Goal: Task Accomplishment & Management: Use online tool/utility

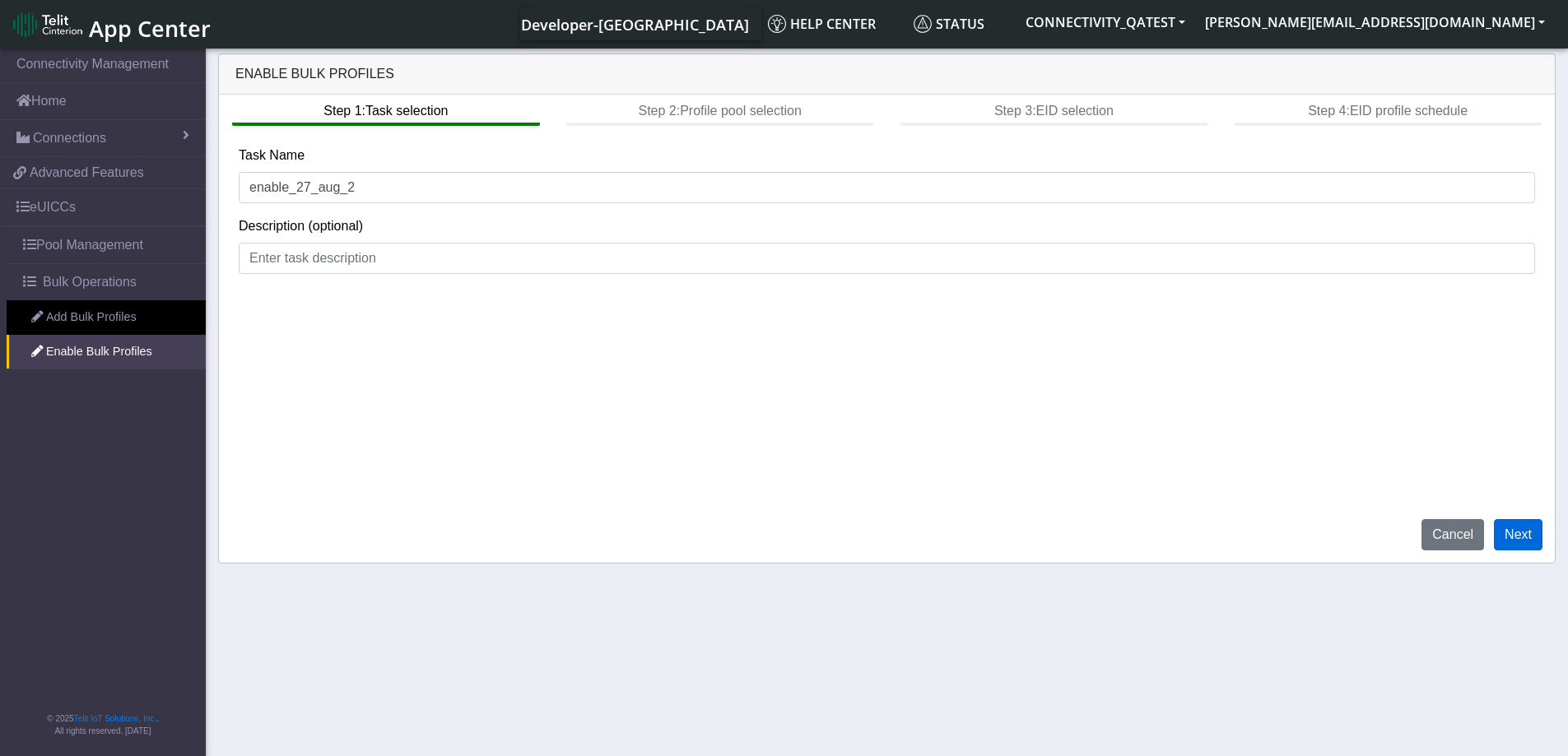
type input "enable_27_aug_2"
click at [1512, 535] on button "Next" at bounding box center [1517, 534] width 49 height 32
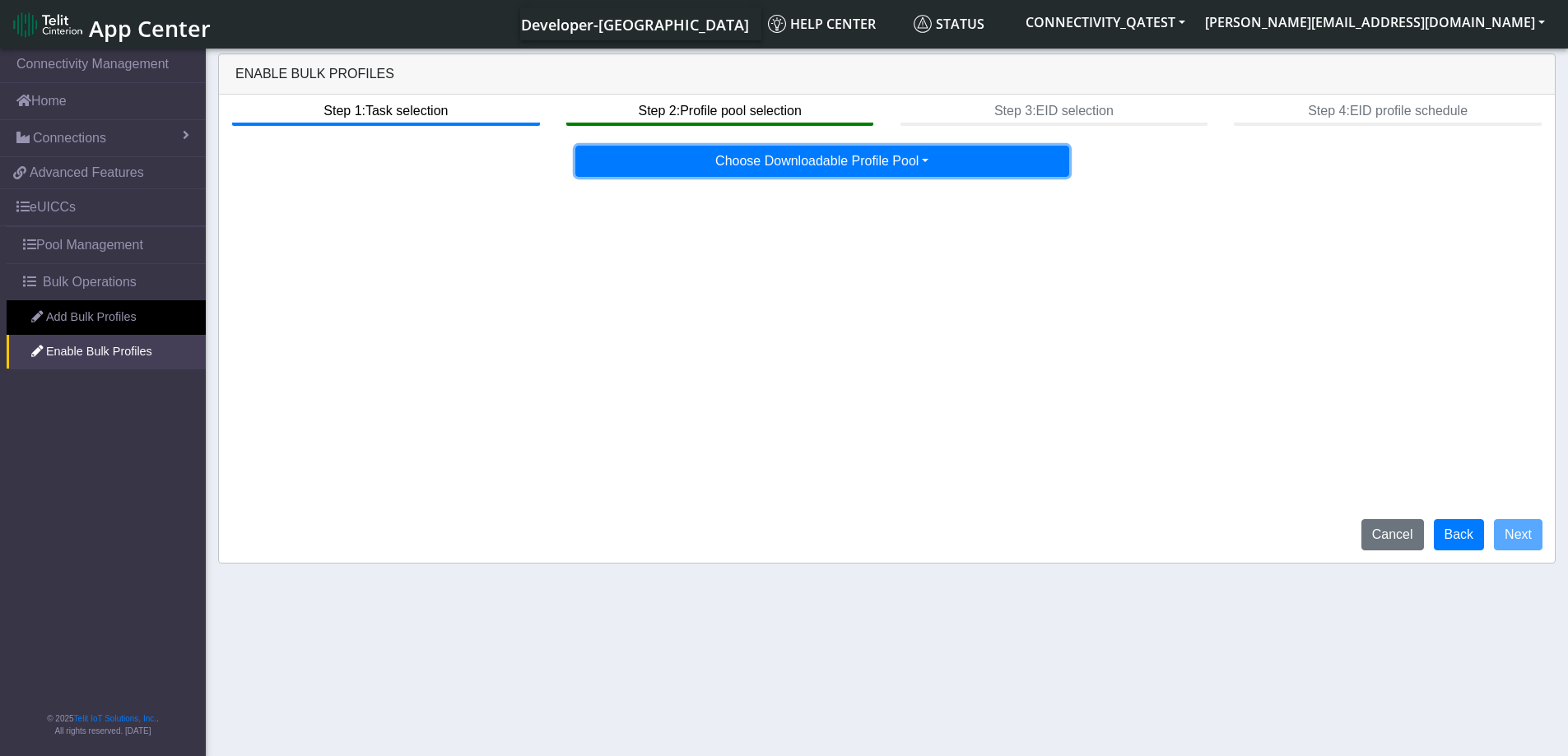
drag, startPoint x: 910, startPoint y: 154, endPoint x: 818, endPoint y: 370, distance: 234.8
click at [909, 154] on button "Choose Downloadable Profile Pool" at bounding box center [822, 161] width 494 height 32
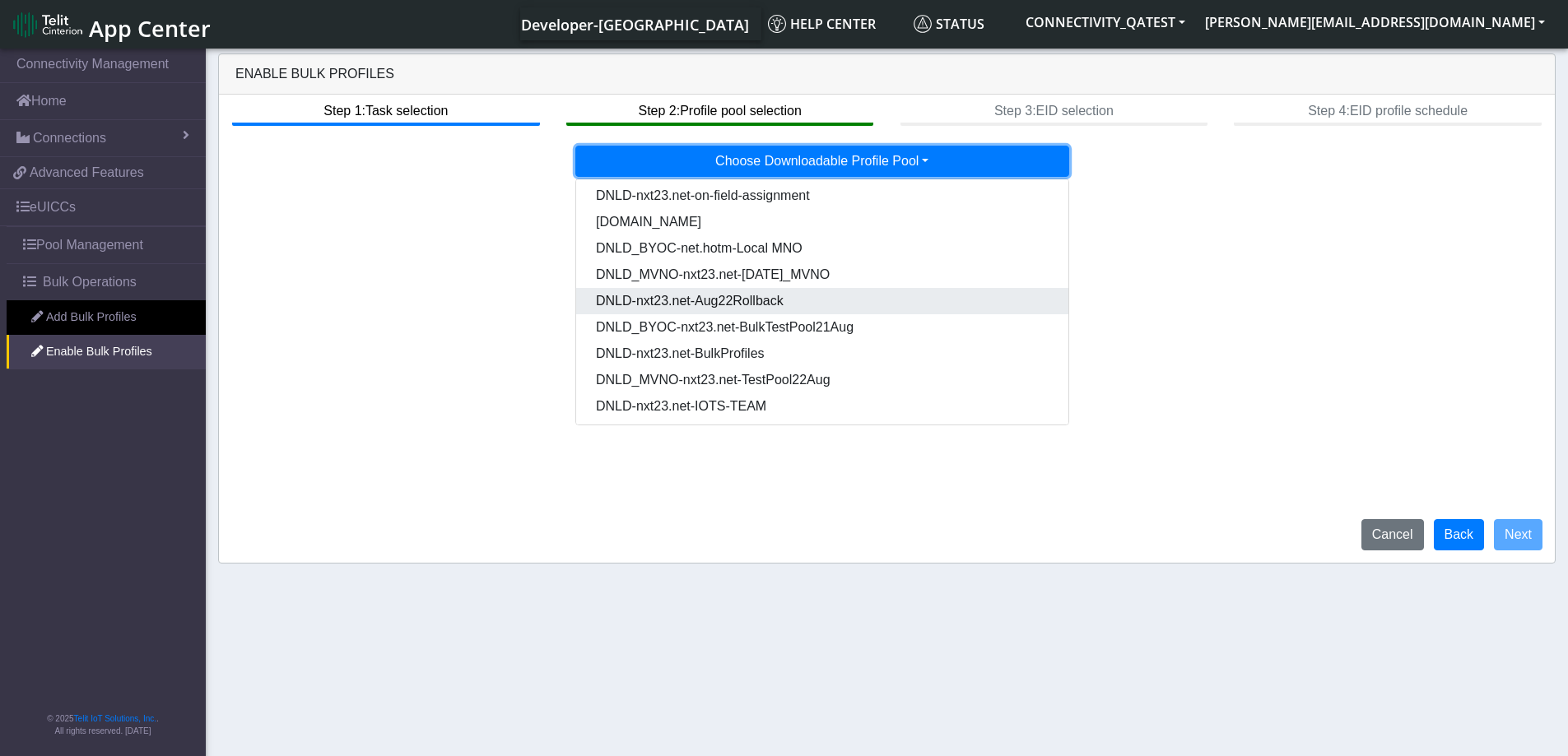
scroll to position [84, 0]
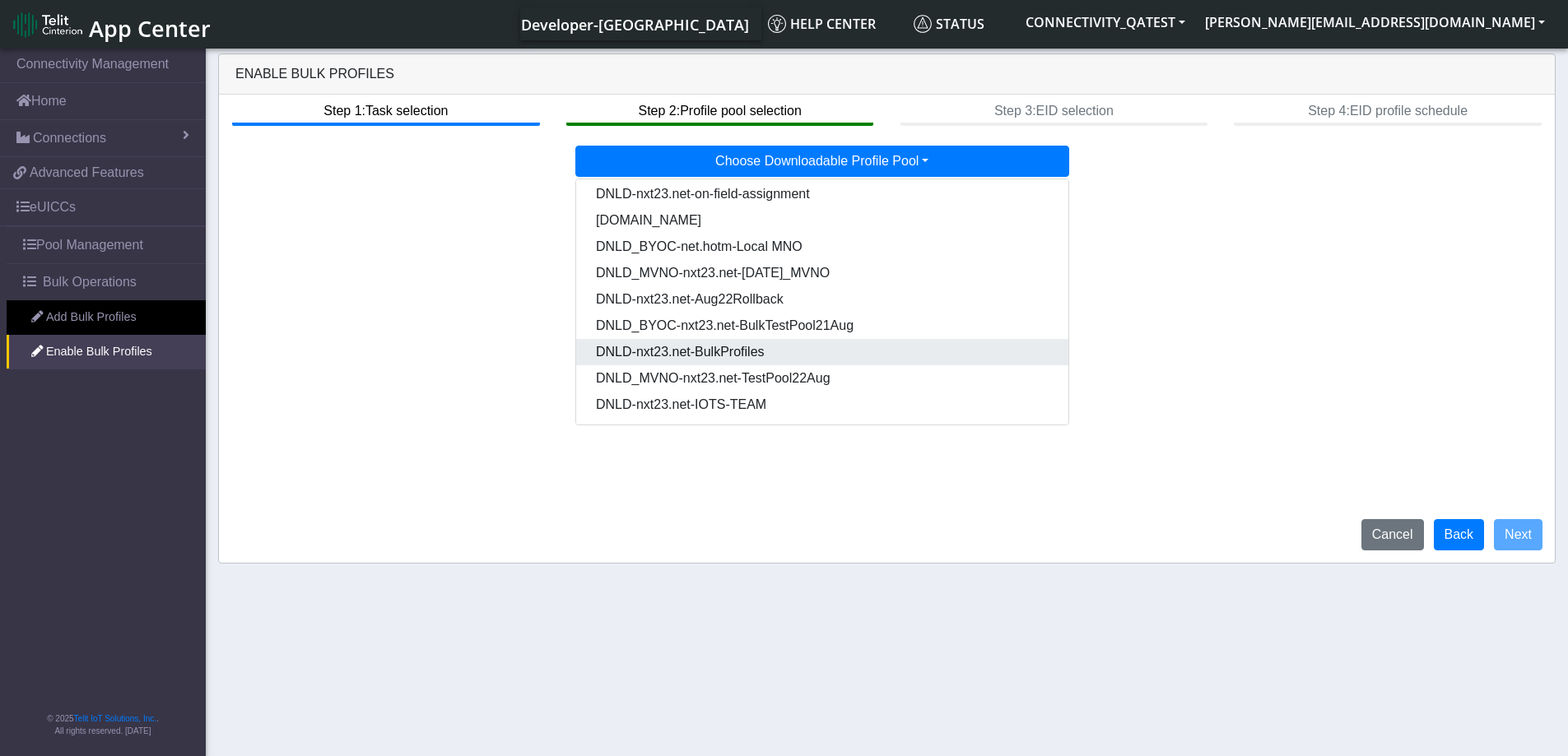
click at [729, 346] on Pooldd87b2e2-121e-4d00-ae8a-d075df8e0e86-dropdown "DNLD-nxt23.net-BulkProfiles" at bounding box center [822, 352] width 492 height 27
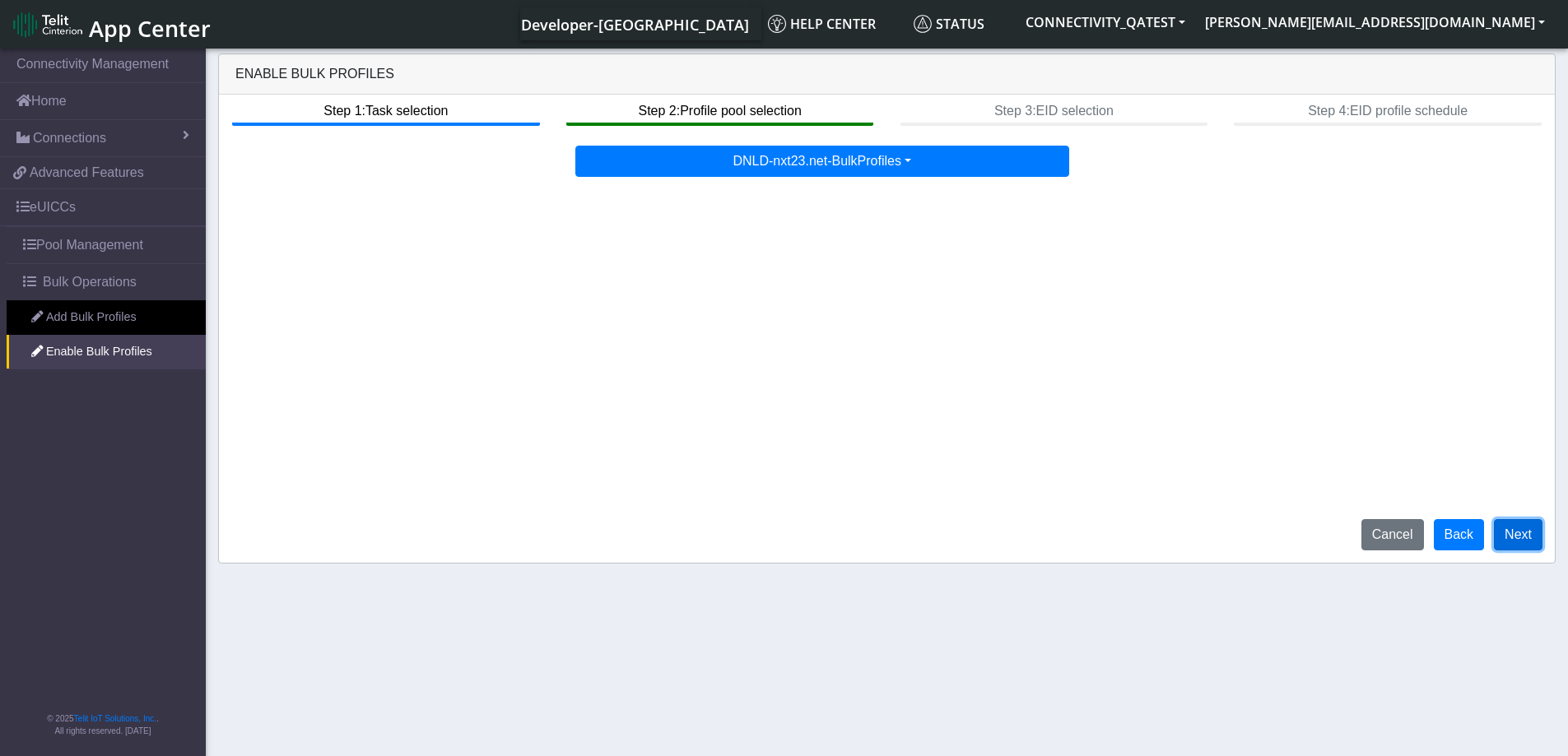
click at [1529, 533] on button "Next" at bounding box center [1517, 534] width 49 height 32
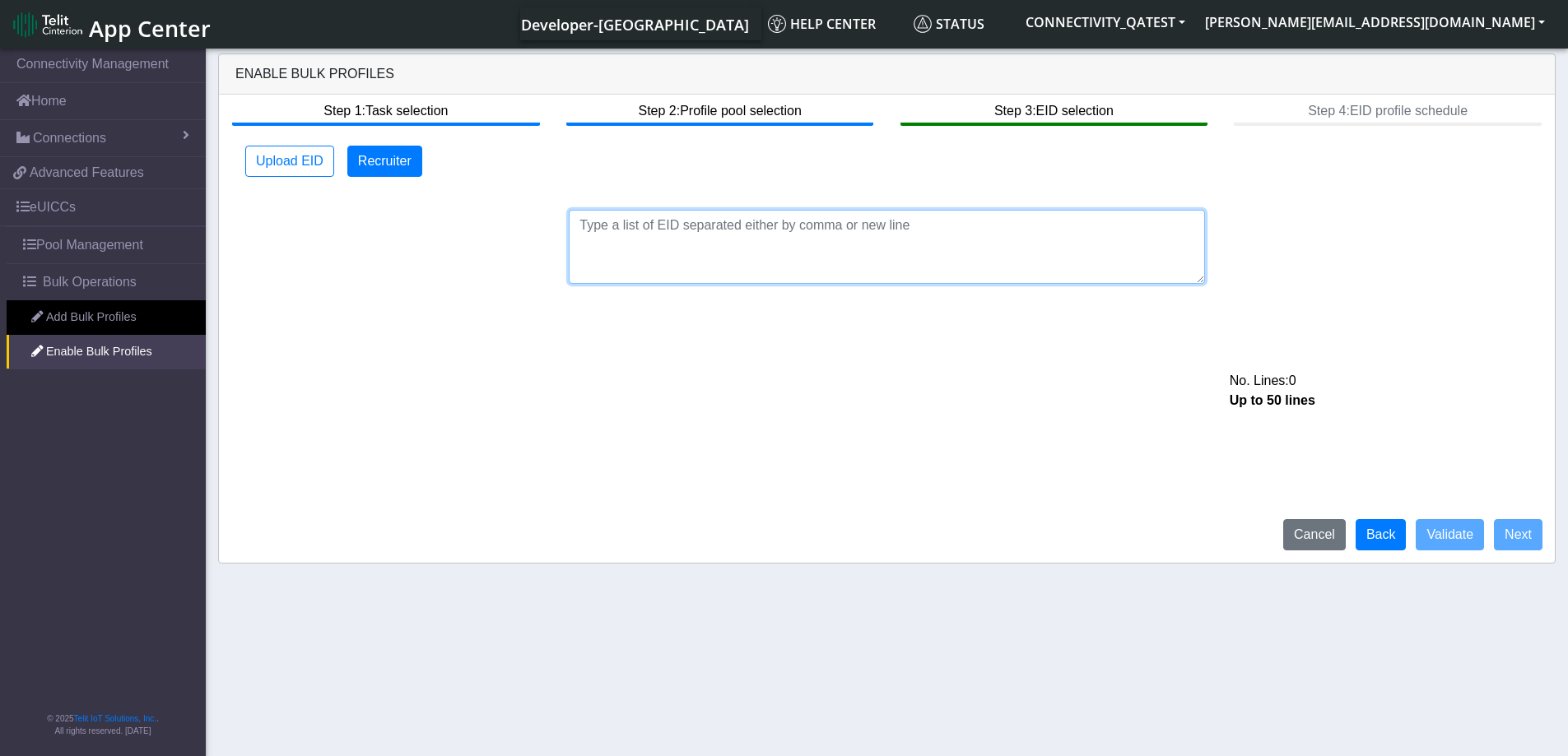
click at [705, 222] on textarea at bounding box center [886, 246] width 637 height 74
paste textarea "After Sprint planning it was determined that the Jira [URL][DOMAIN_NAME] was im…"
type textarea "After Sprint planning it was determined that the Jira [URL][DOMAIN_NAME] was im…"
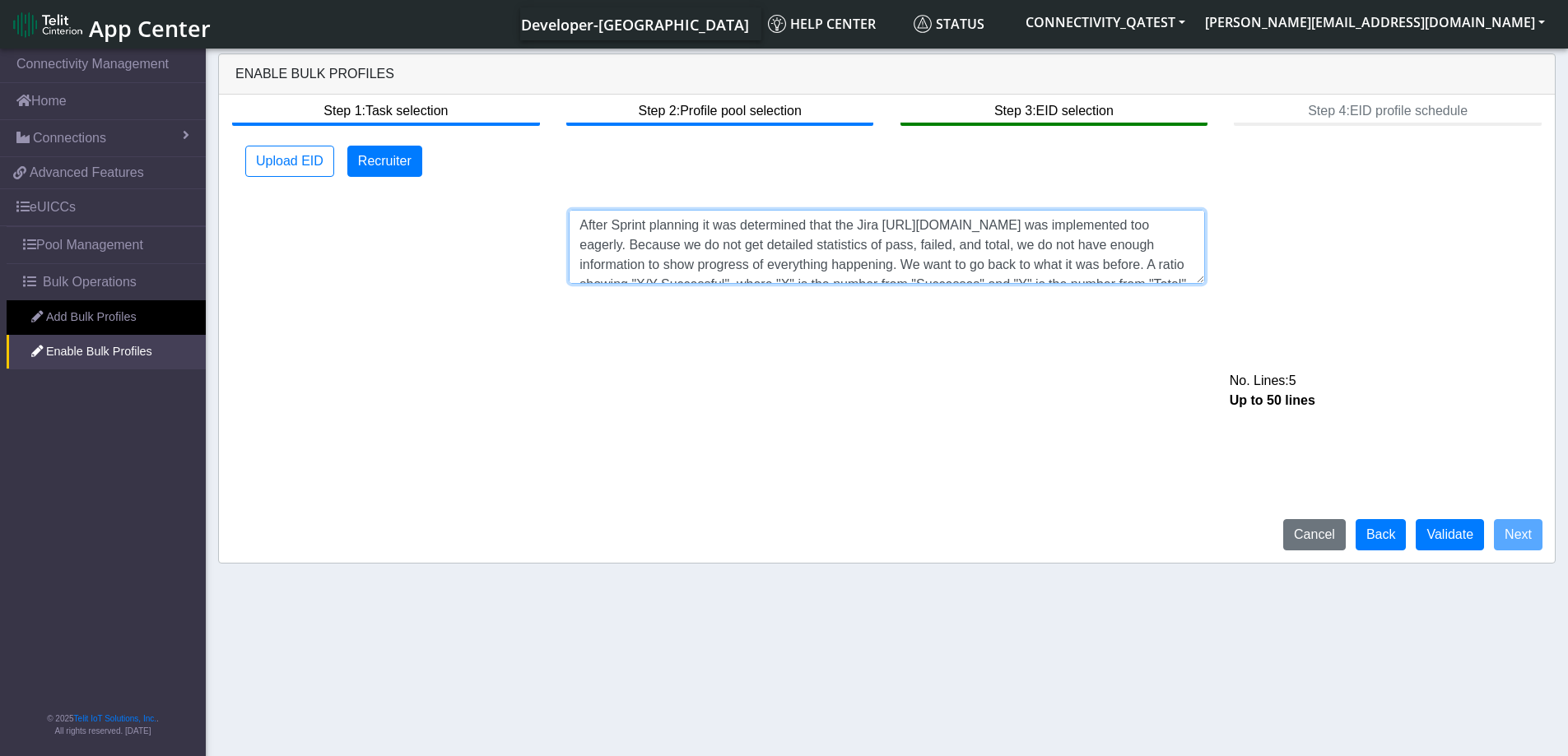
drag, startPoint x: 718, startPoint y: 278, endPoint x: 528, endPoint y: 100, distance: 260.4
click at [528, 100] on div "Step 1: Task selection Step 2: Profile pool selection Step 3: EID selection Ste…" at bounding box center [886, 328] width 1335 height 468
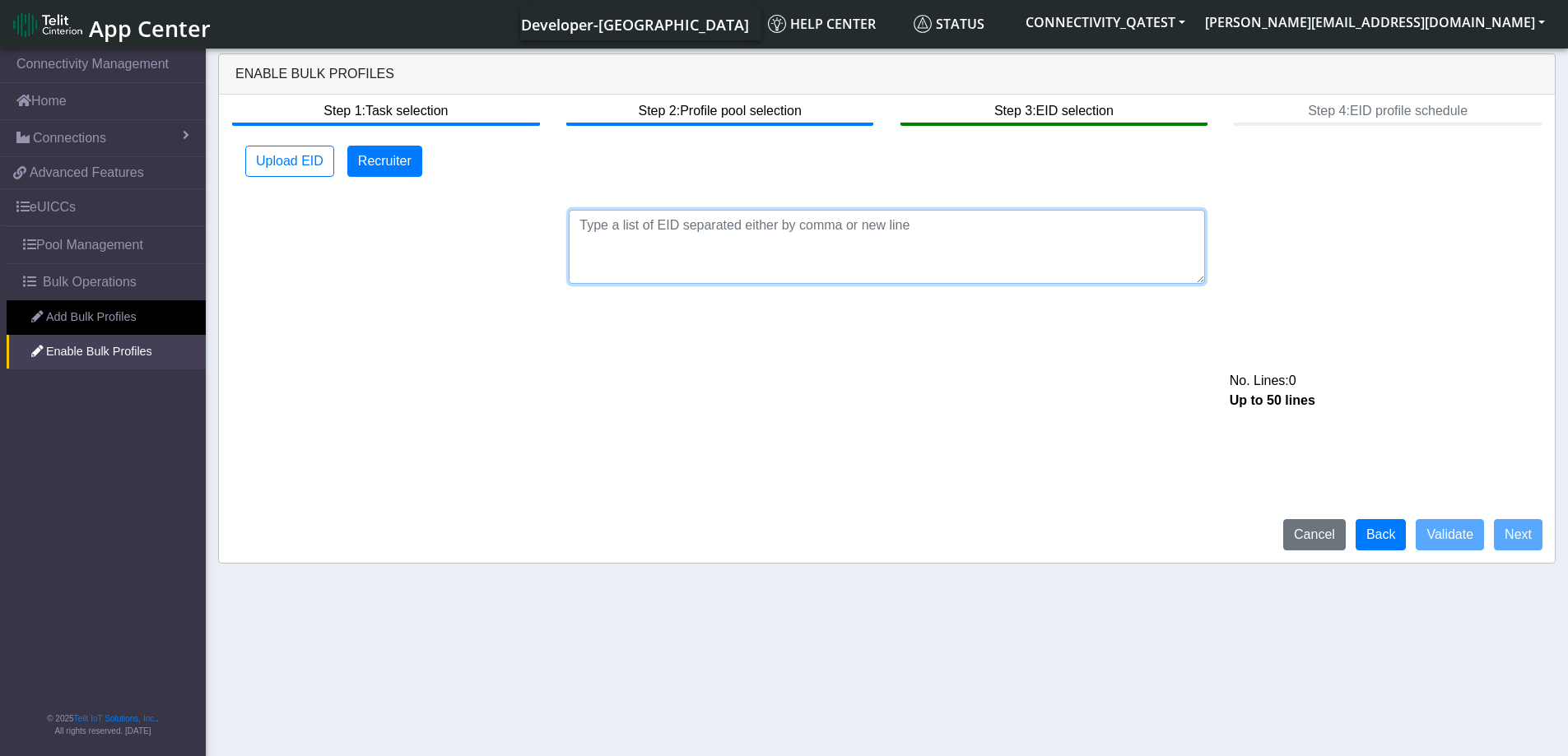
click at [680, 229] on textarea at bounding box center [886, 246] width 637 height 74
paste textarea "89033023426500000000060317712733"
click at [868, 231] on textarea "89033023426500000000060317712733" at bounding box center [886, 246] width 637 height 74
paste textarea "89033023426500000000060317712830"
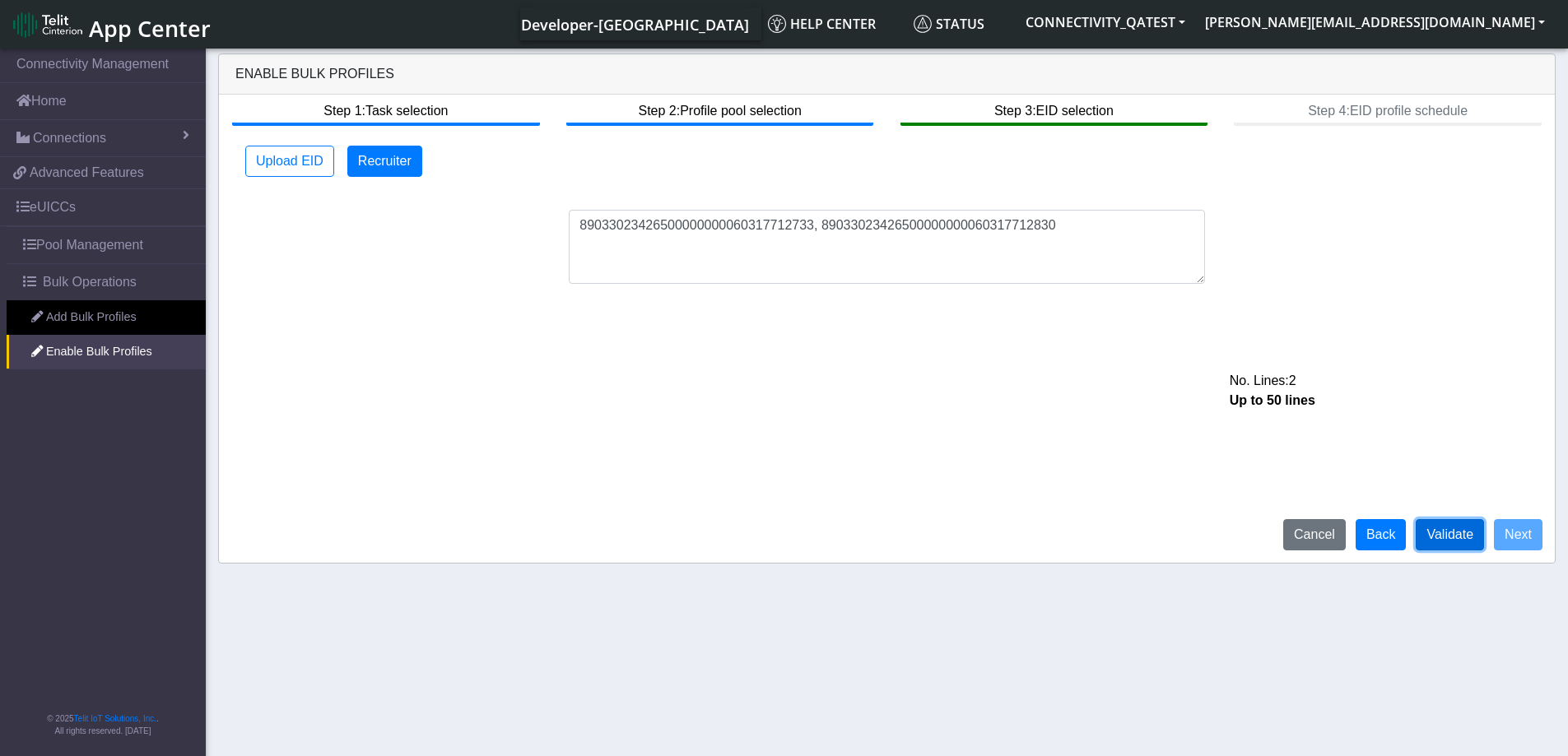
click at [1446, 534] on button "Validate" at bounding box center [1449, 534] width 68 height 32
click at [1437, 537] on button "Validate" at bounding box center [1449, 534] width 68 height 32
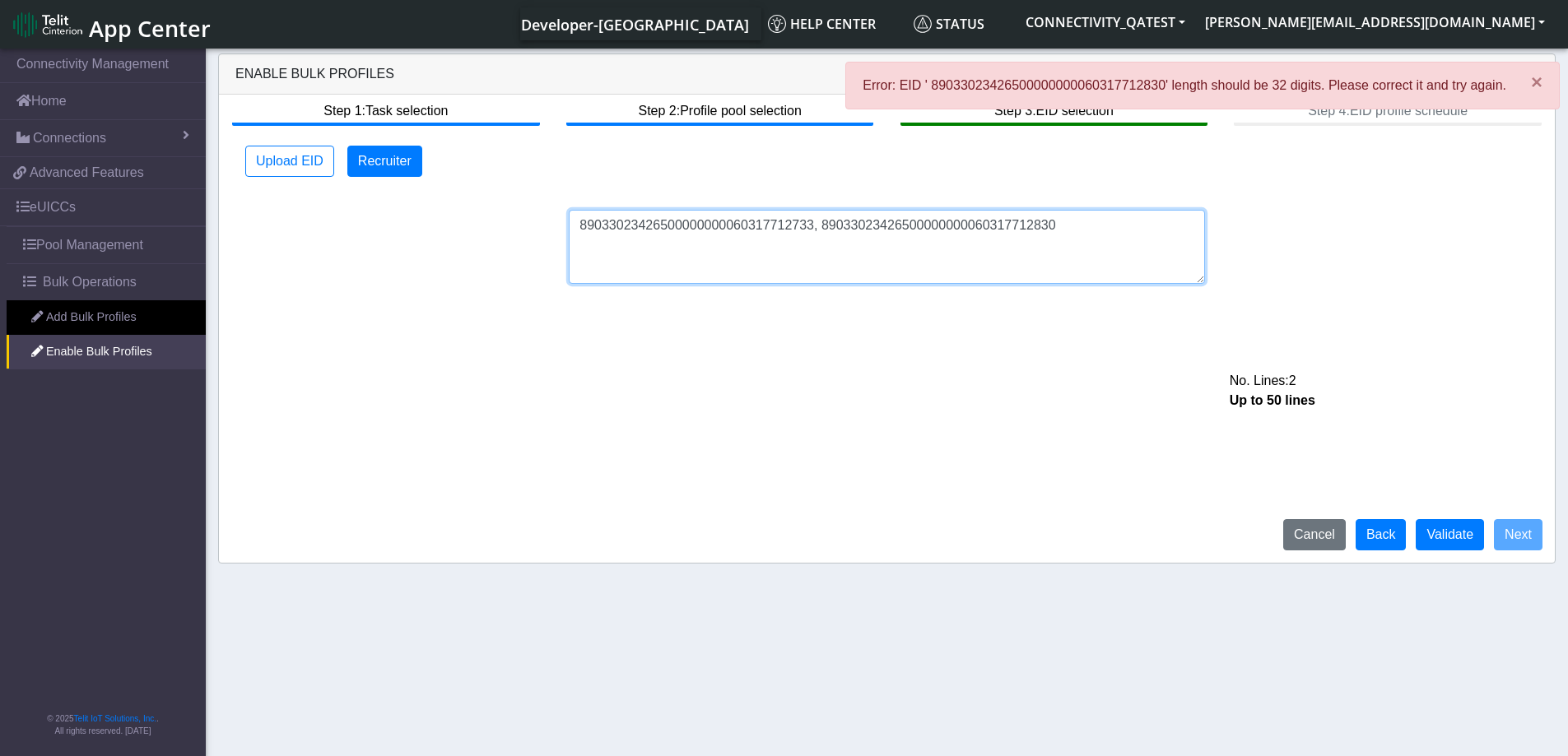
click at [808, 231] on textarea "89033023426500000000060317712733, 89033023426500000000060317712830" at bounding box center [886, 246] width 637 height 74
click at [813, 230] on textarea "89033023426500000000060317712733, 89033023426500000000060317712830" at bounding box center [886, 246] width 637 height 74
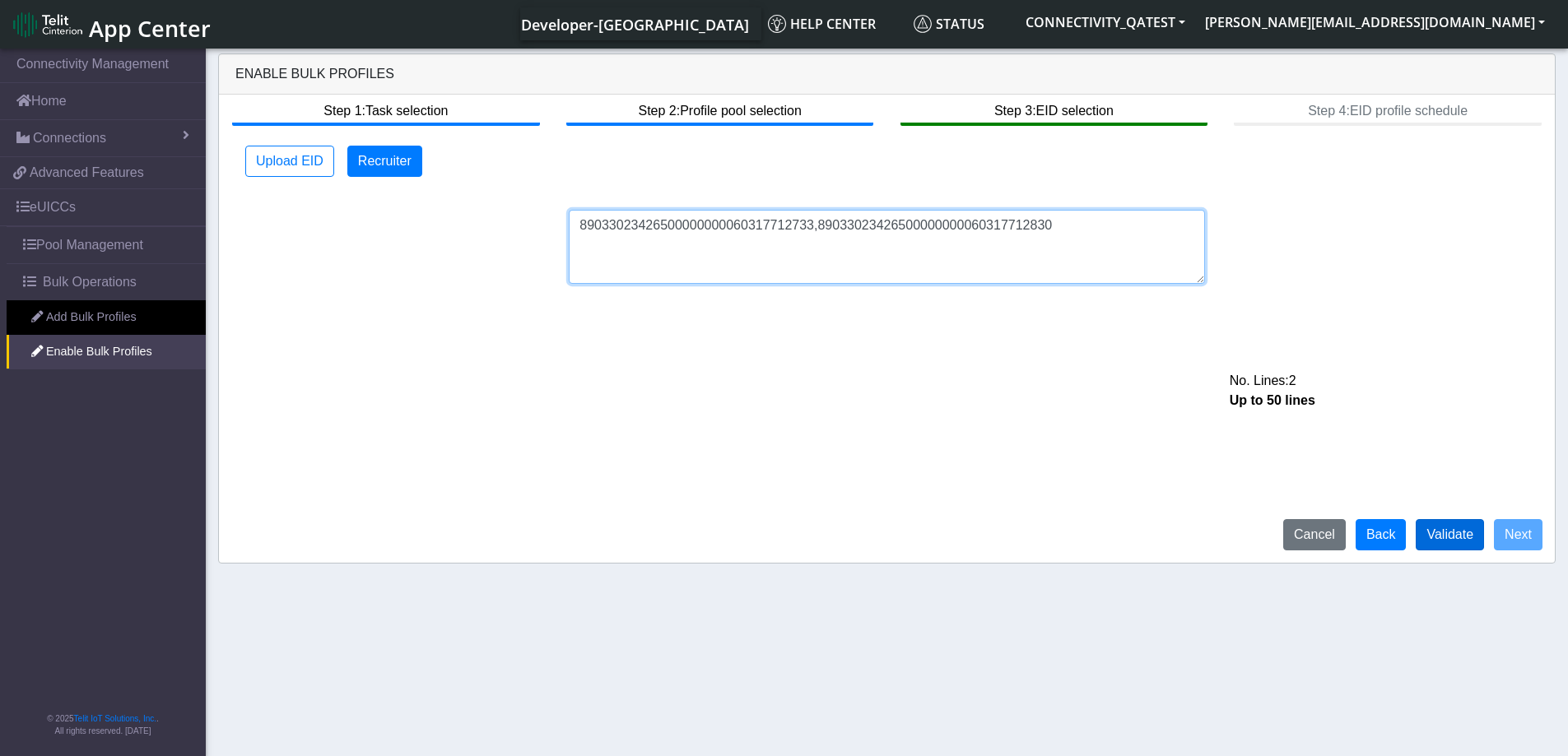
type textarea "89033023426500000000060317712733,89033023426500000000060317712830"
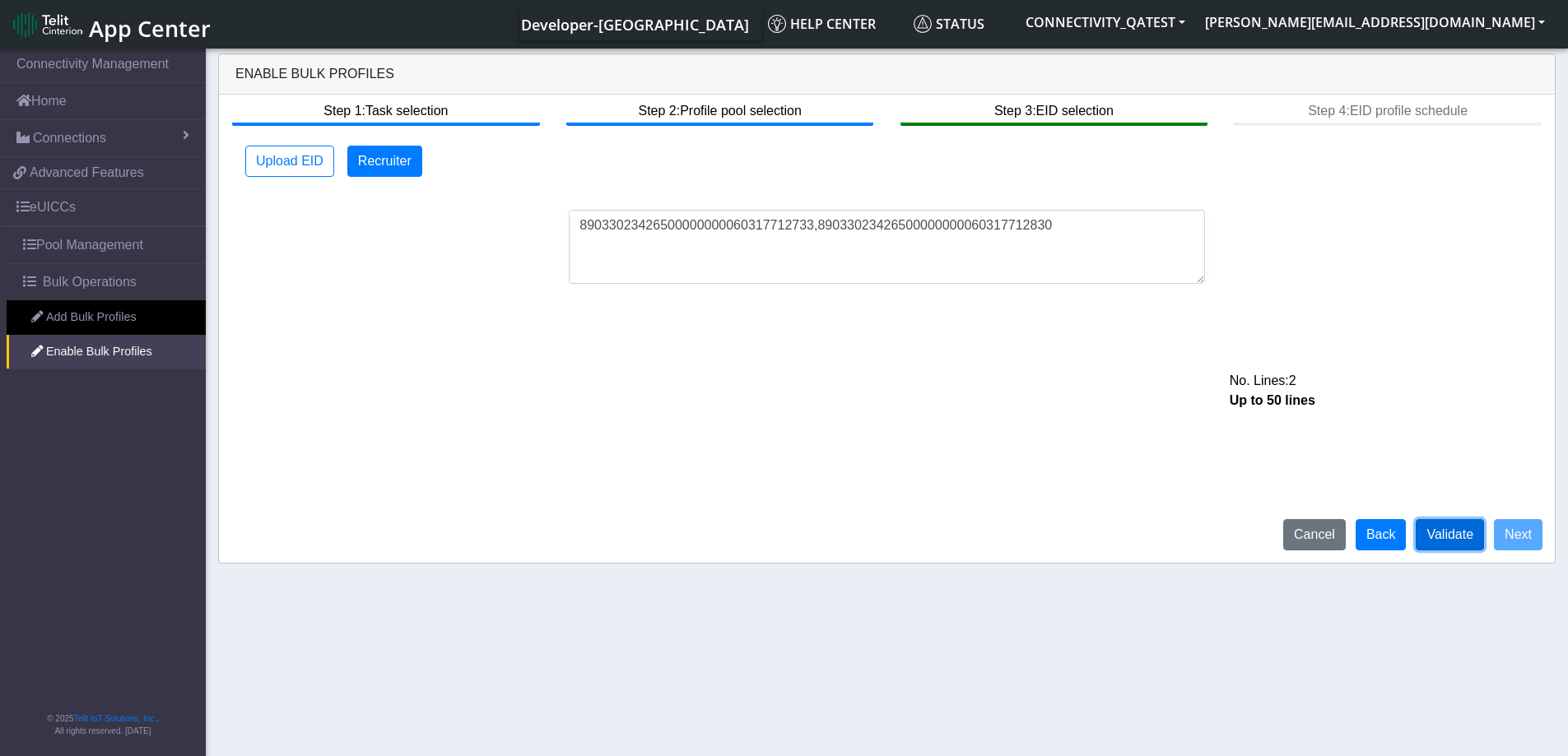
click at [1442, 539] on button "Validate" at bounding box center [1449, 534] width 68 height 32
click at [1527, 540] on button "Next" at bounding box center [1517, 534] width 49 height 32
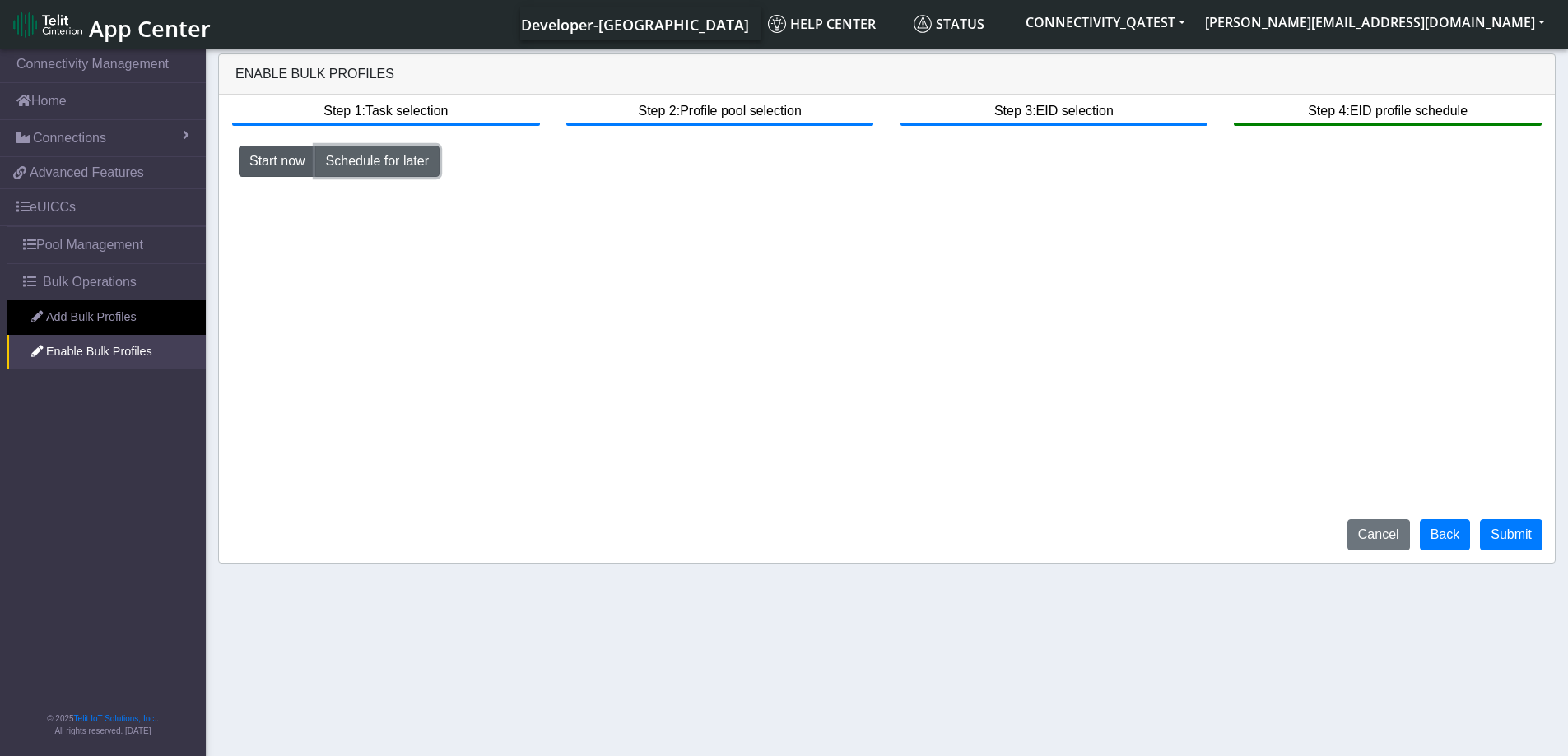
click at [375, 161] on button "Schedule for later" at bounding box center [377, 161] width 124 height 32
click at [1133, 197] on img "button" at bounding box center [1131, 197] width 15 height 13
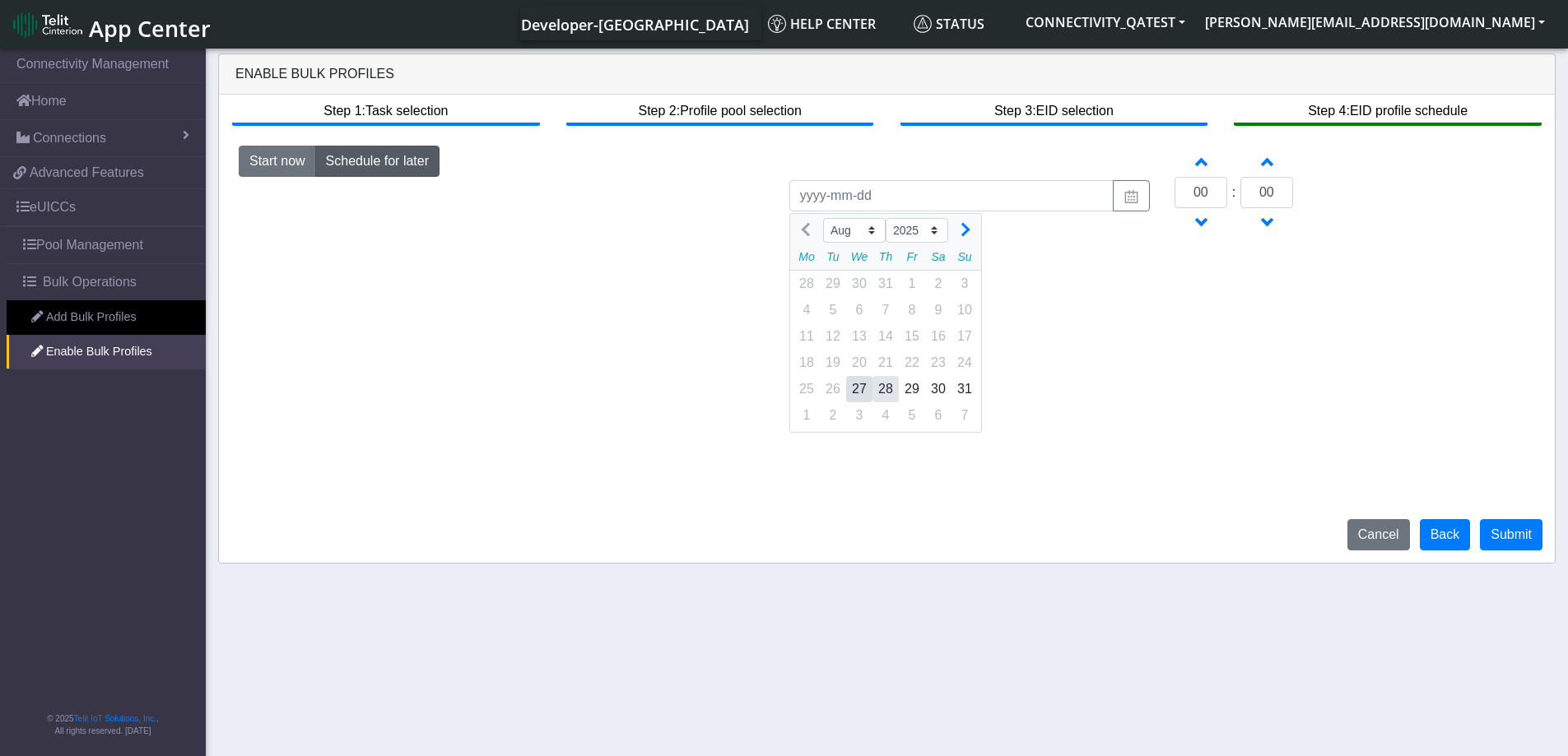
click at [883, 392] on div "28" at bounding box center [885, 389] width 27 height 27
type input "[DATE]"
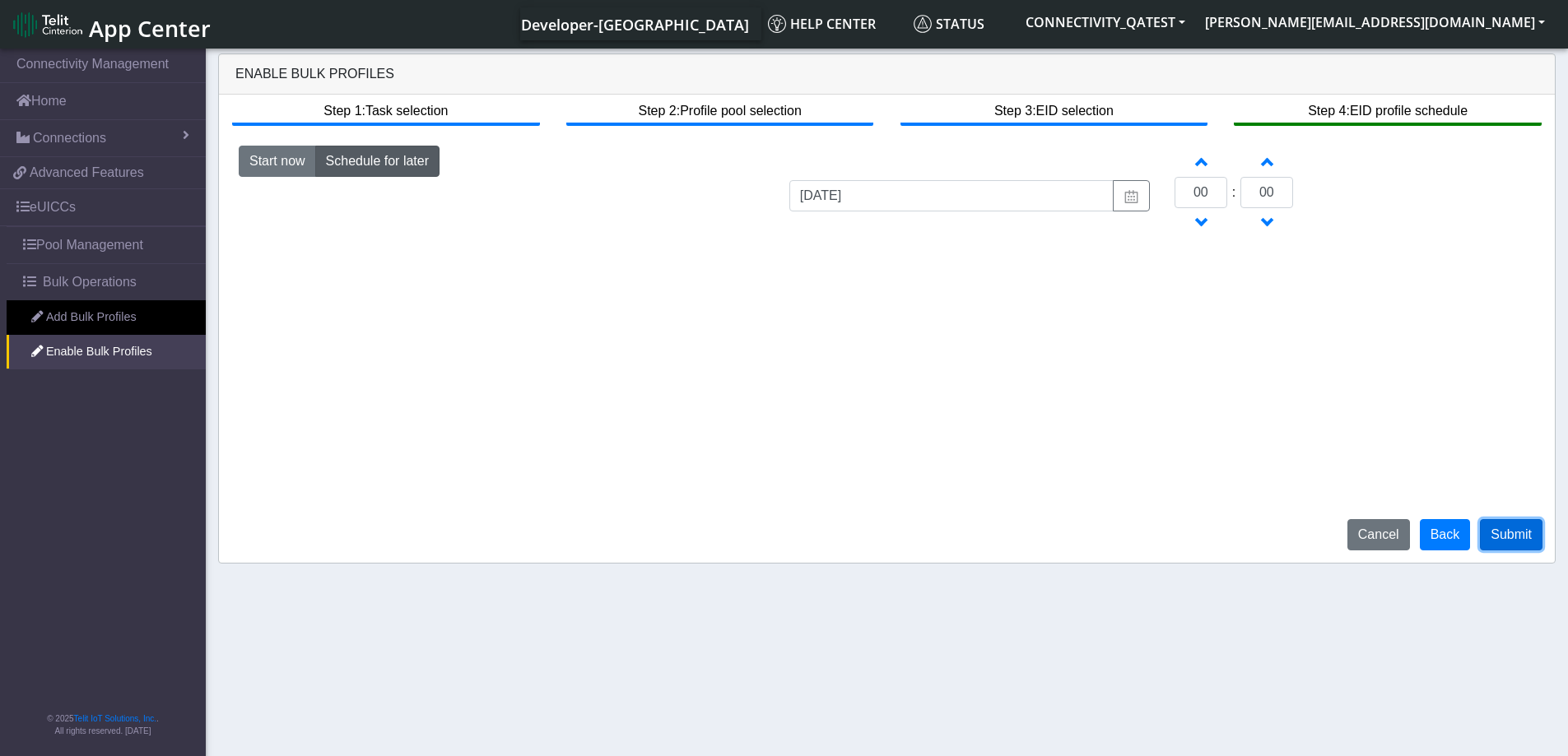
click at [1512, 537] on button "Submit" at bounding box center [1511, 534] width 62 height 32
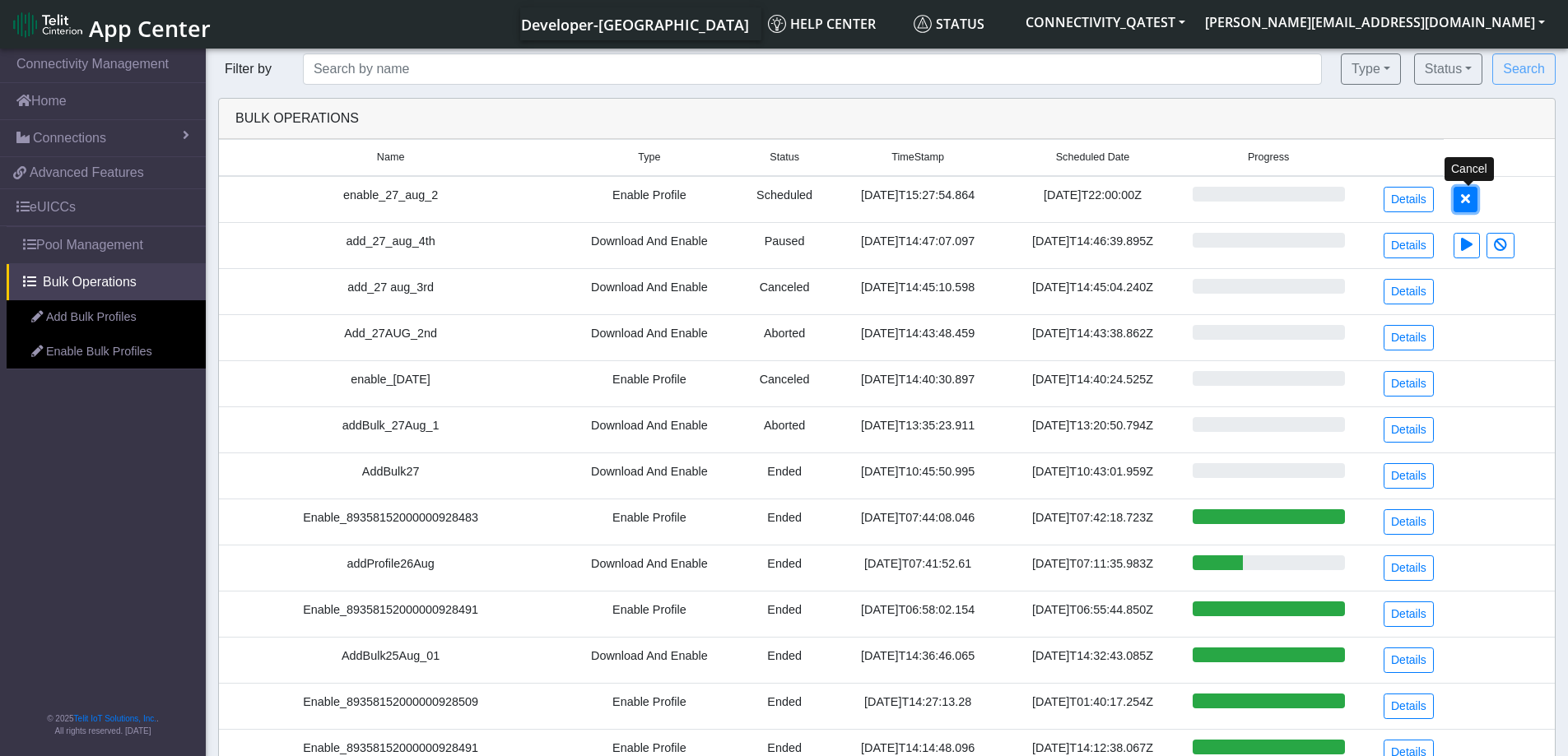
click at [1469, 196] on icon at bounding box center [1465, 198] width 9 height 13
click at [1462, 401] on tr "enable_27Aug Enable Profile Canceled 2025-08-27T14:40:30.897 2025-08-27T14:40:2…" at bounding box center [886, 384] width 1335 height 46
click at [1405, 196] on link "Details" at bounding box center [1408, 199] width 50 height 26
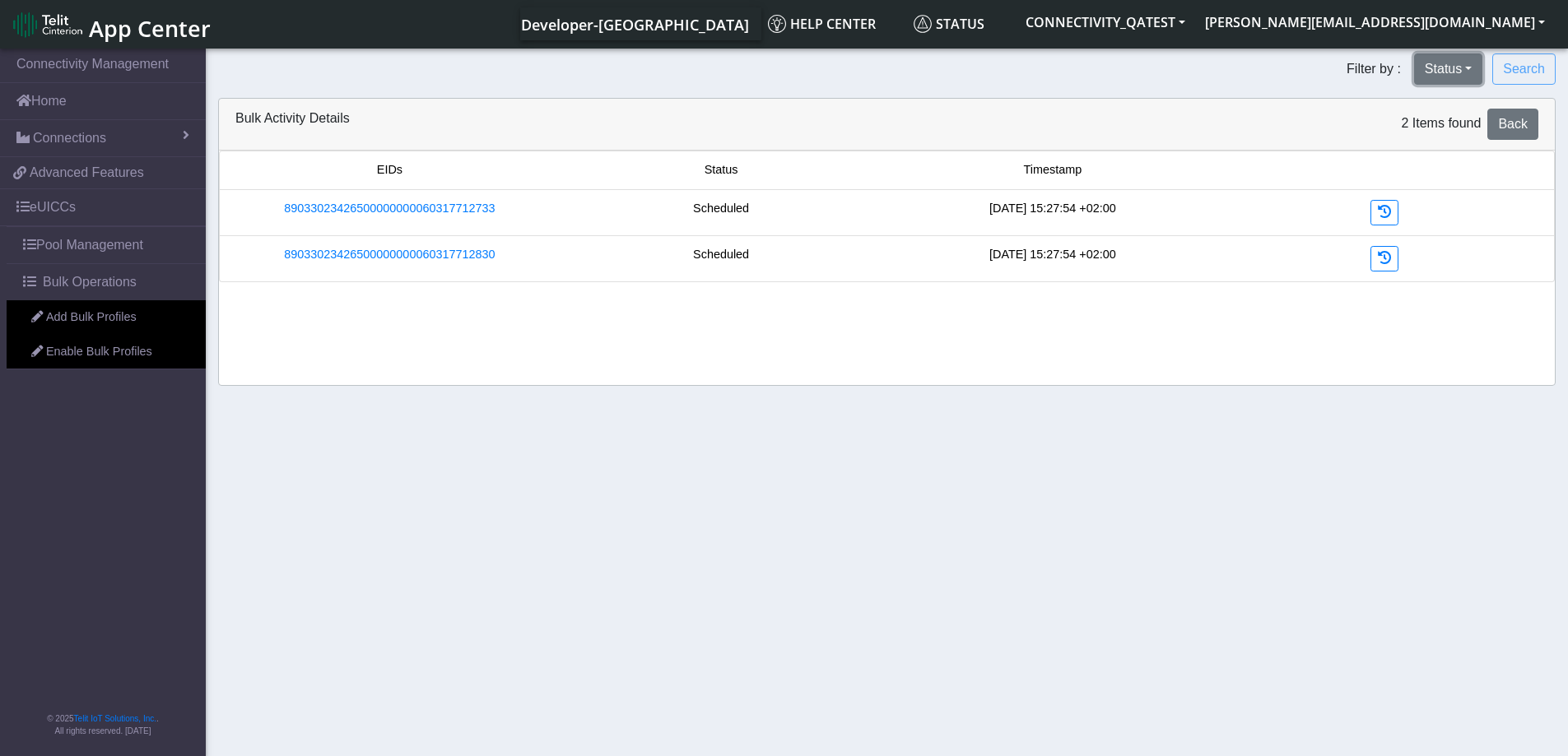
click at [1471, 67] on button "Status" at bounding box center [1447, 69] width 68 height 32
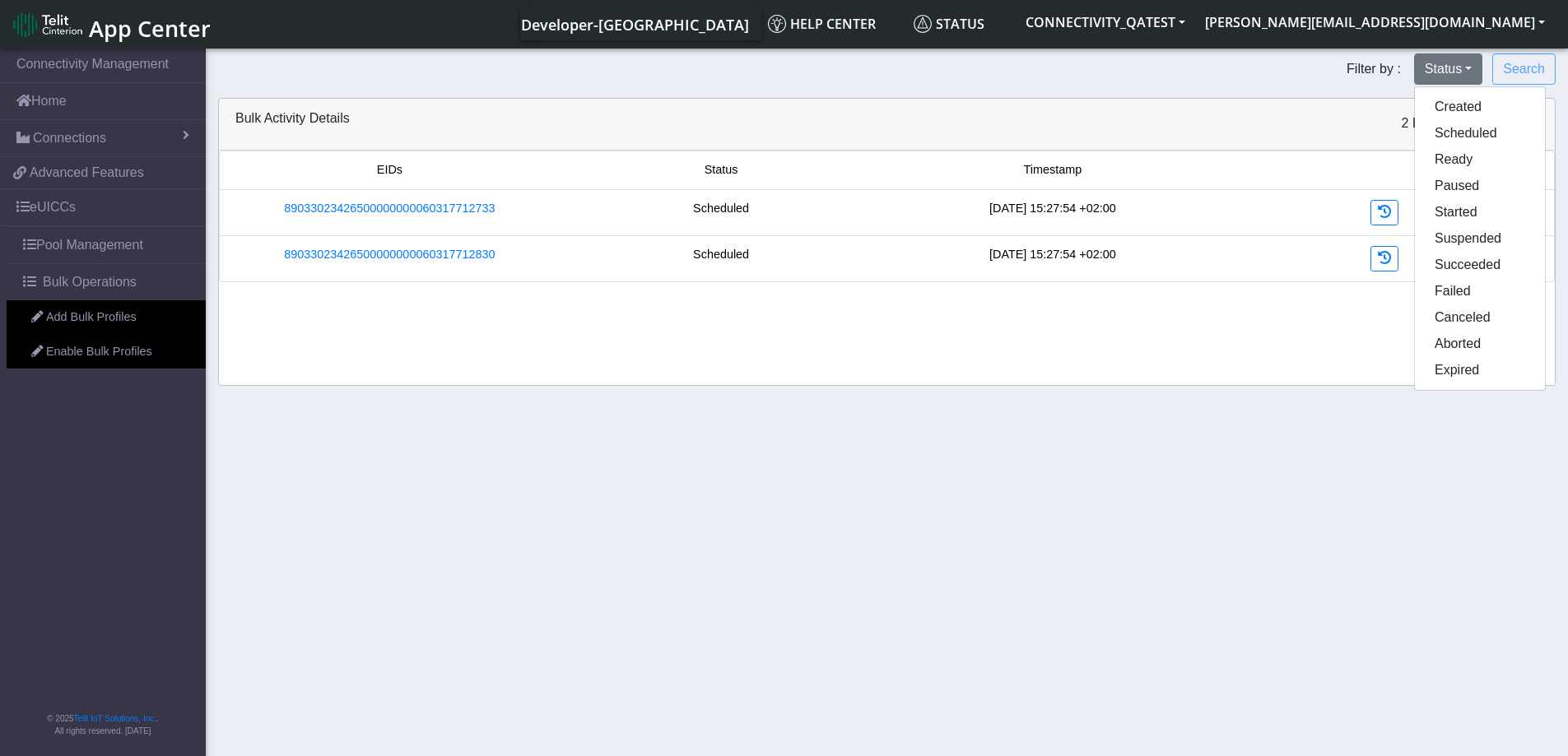
click at [1302, 81] on form "Filter by : Status Created Scheduled Ready Paused Started Suspended Succeeded F…" at bounding box center [886, 69] width 1362 height 32
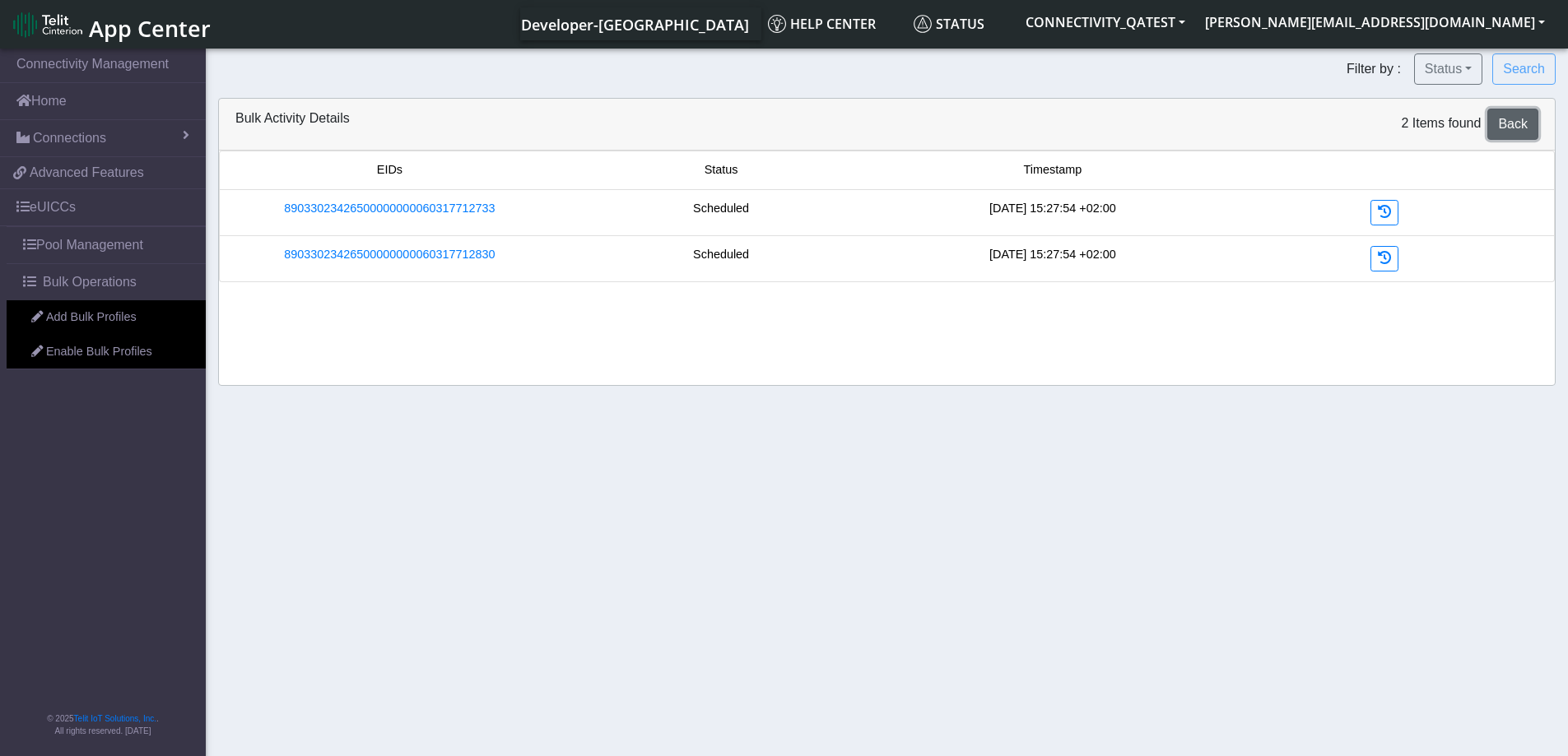
click at [1516, 122] on span "Back" at bounding box center [1512, 123] width 30 height 14
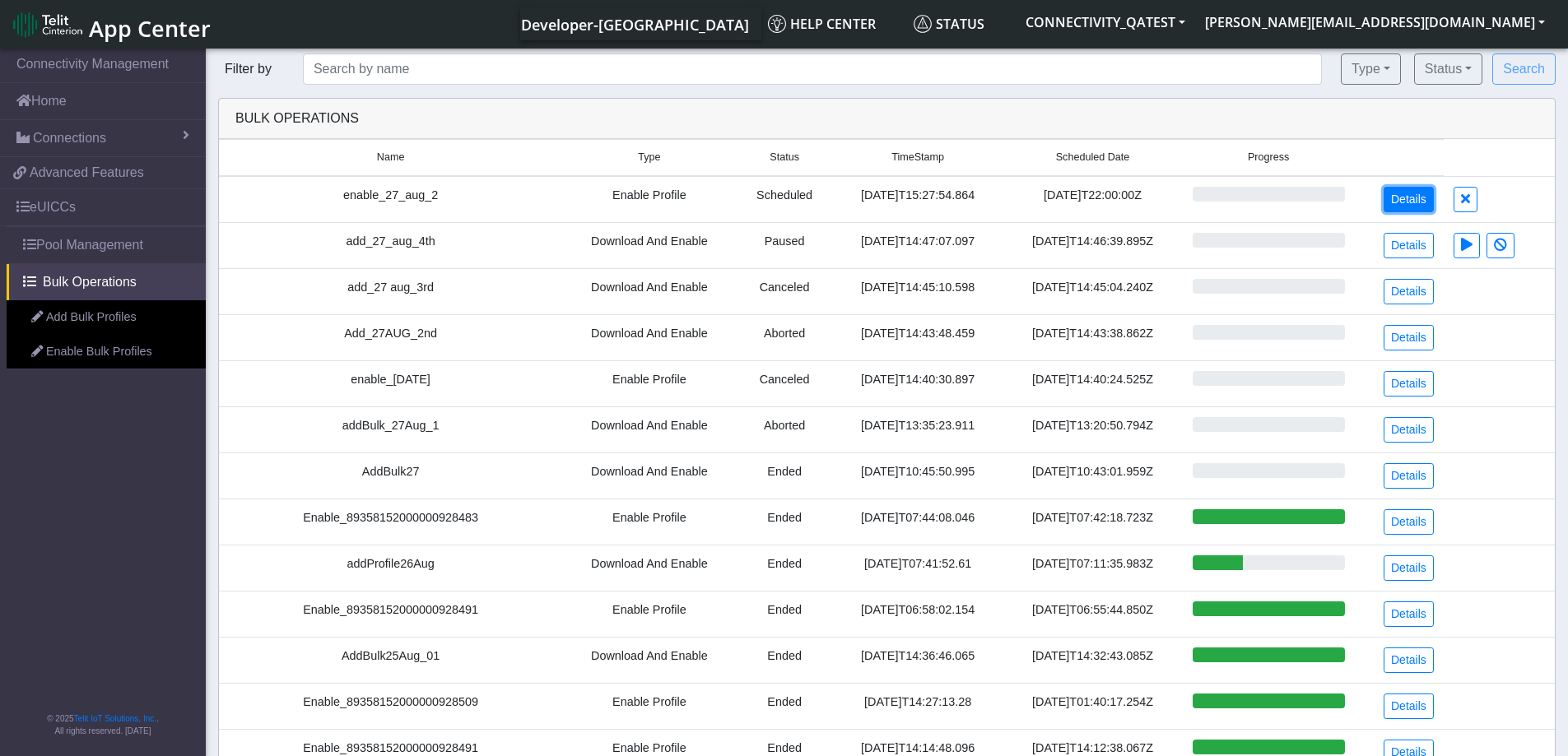
click at [1413, 196] on link "Details" at bounding box center [1408, 199] width 50 height 26
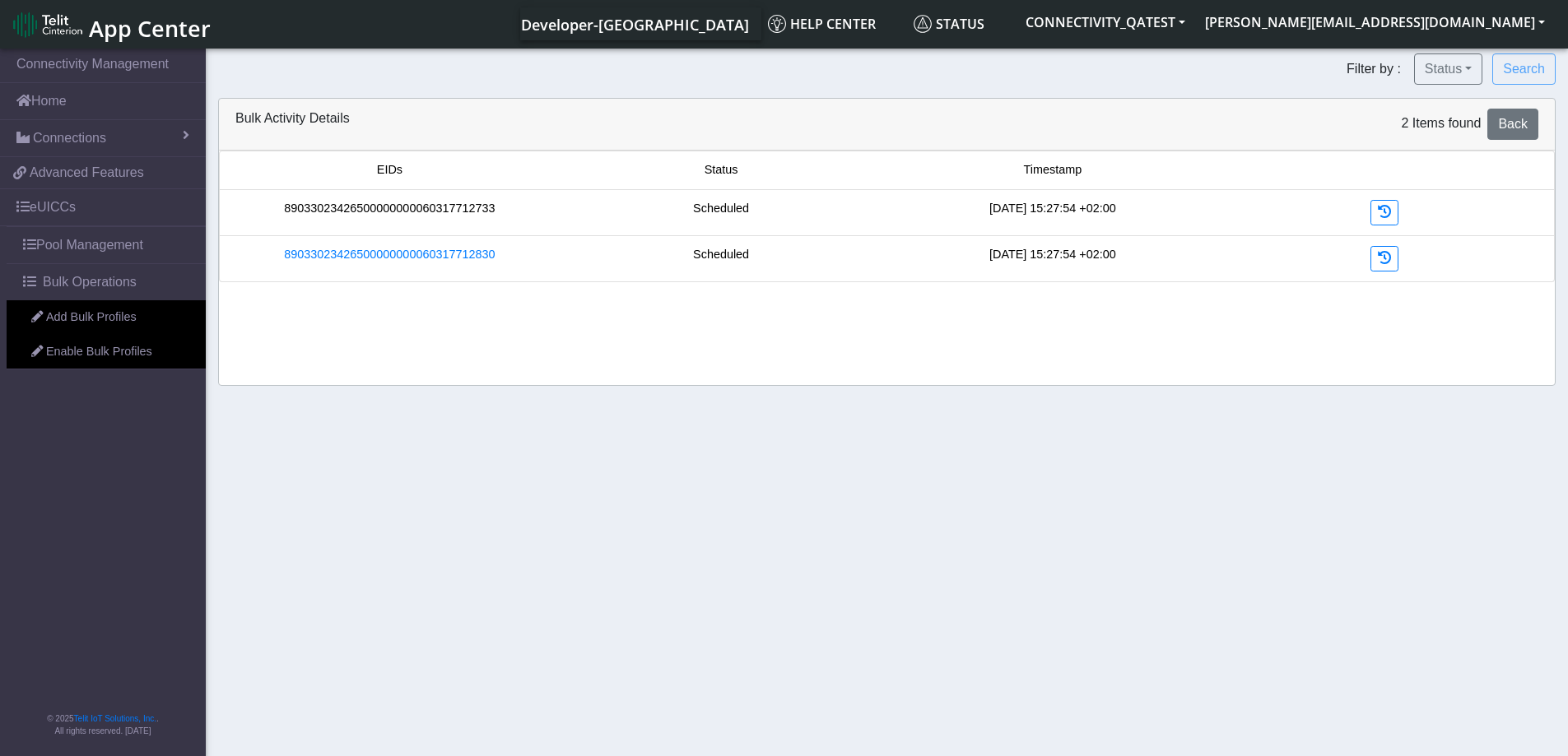
click at [413, 214] on link "89033023426500000000060317712733" at bounding box center [390, 209] width 211 height 18
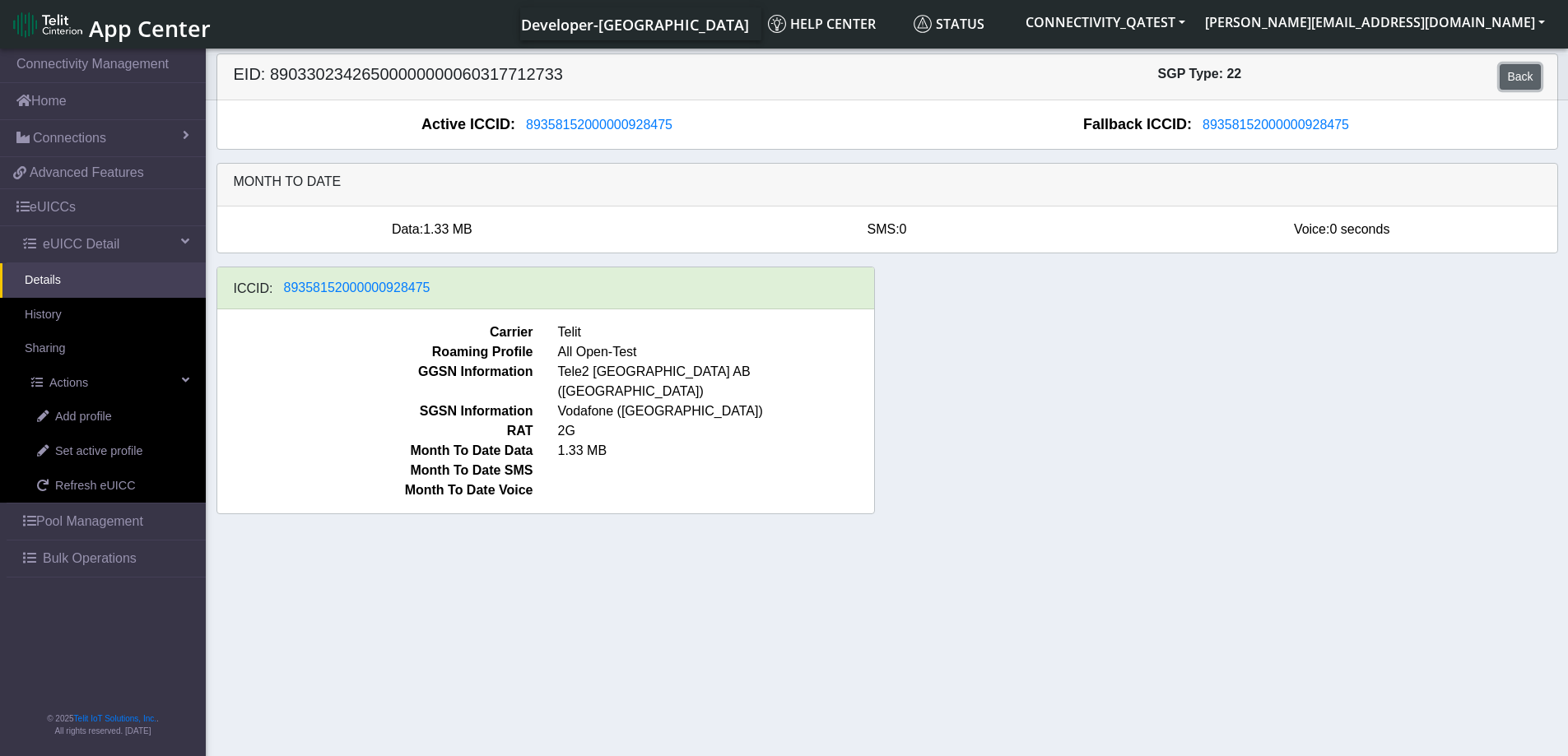
click at [1514, 76] on link "Back" at bounding box center [1519, 77] width 40 height 26
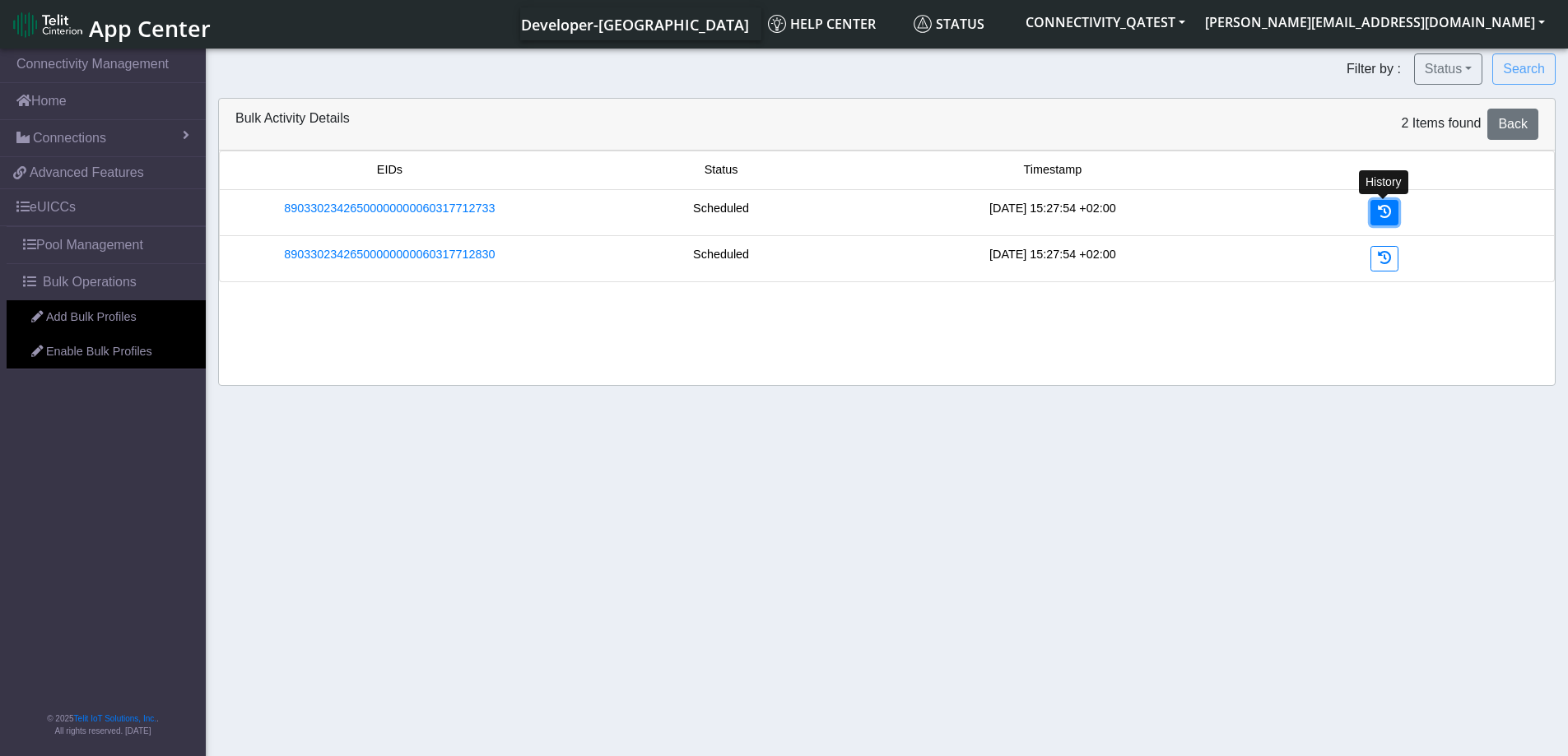
click at [1387, 214] on icon at bounding box center [1384, 211] width 13 height 13
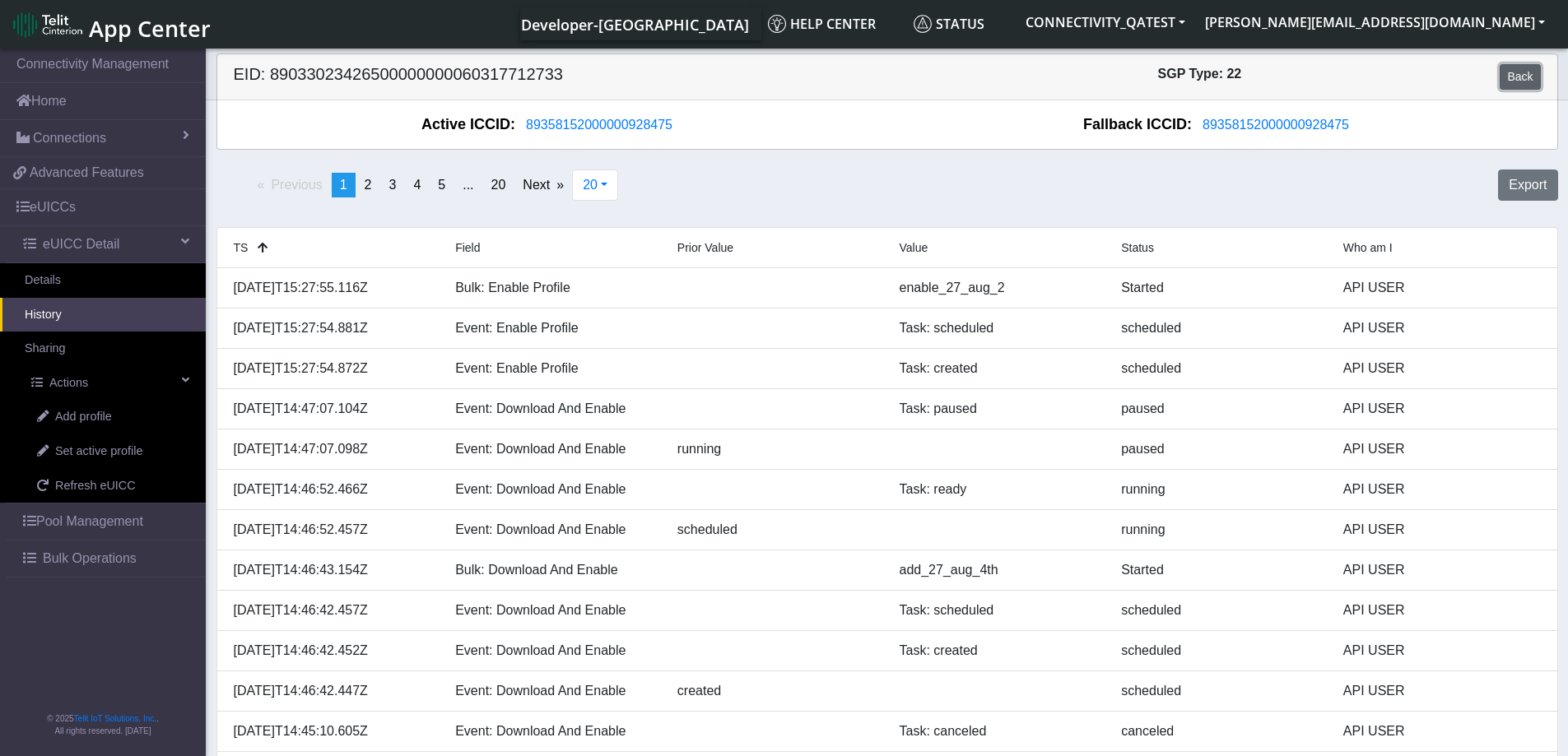
click at [1513, 74] on link "Back" at bounding box center [1519, 77] width 40 height 26
